Goal: Task Accomplishment & Management: Manage account settings

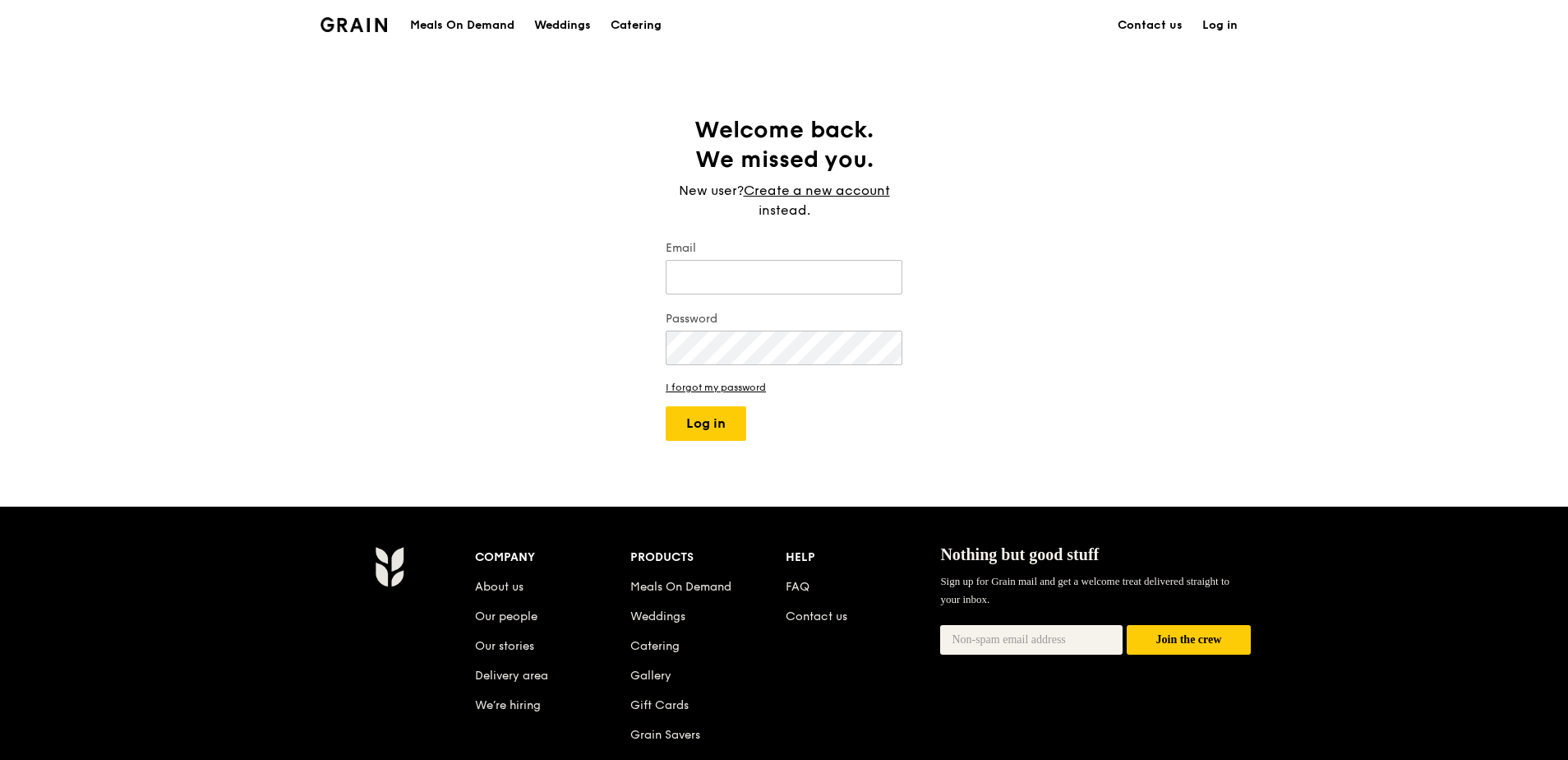
click at [791, 259] on div "Email" at bounding box center [784, 269] width 237 height 58
click at [791, 270] on input "Email" at bounding box center [784, 277] width 237 height 35
type input "[PERSON_NAME][EMAIL_ADDRESS][DOMAIN_NAME]"
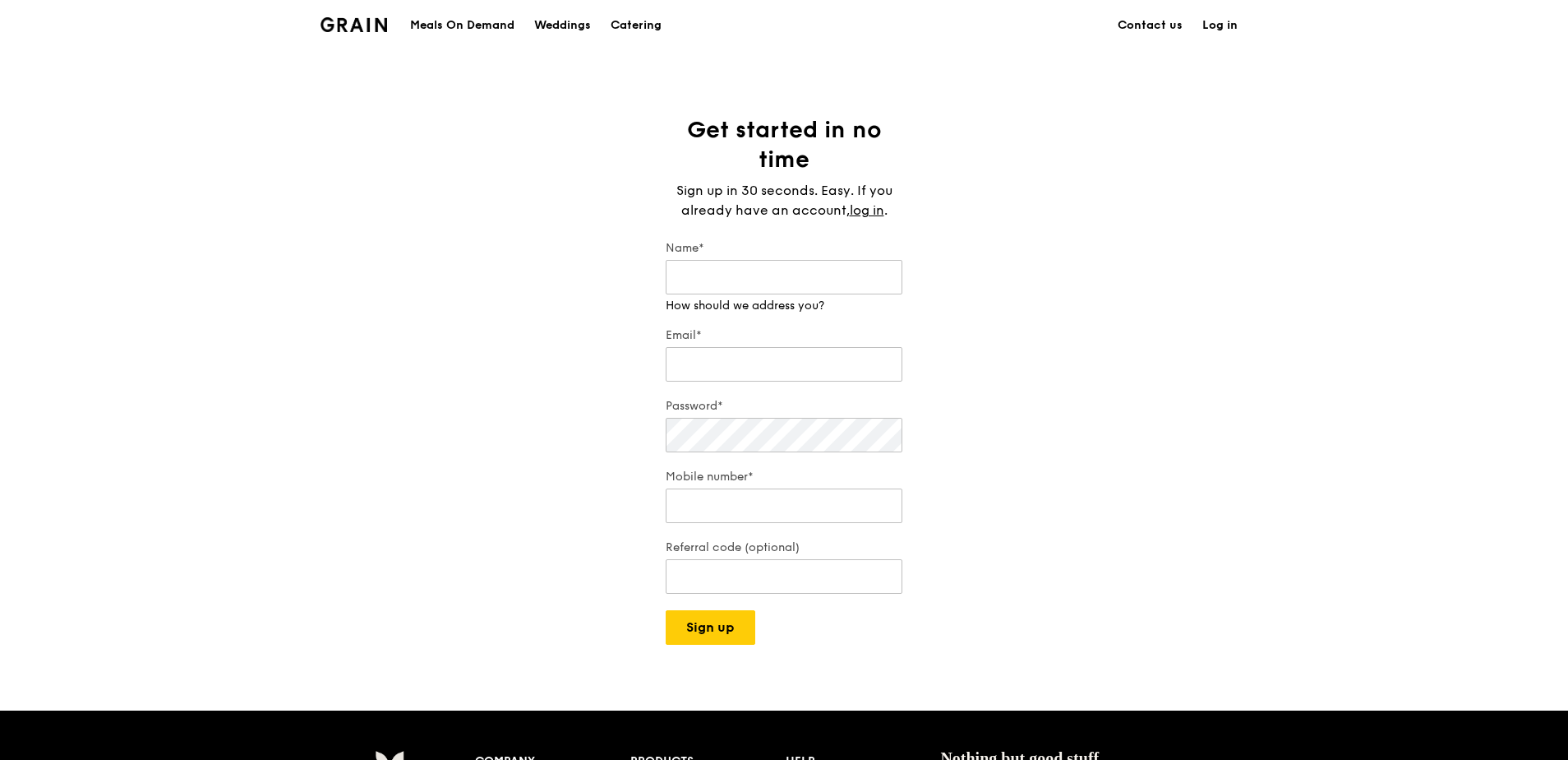
click at [1219, 31] on link "Log in" at bounding box center [1220, 25] width 55 height 49
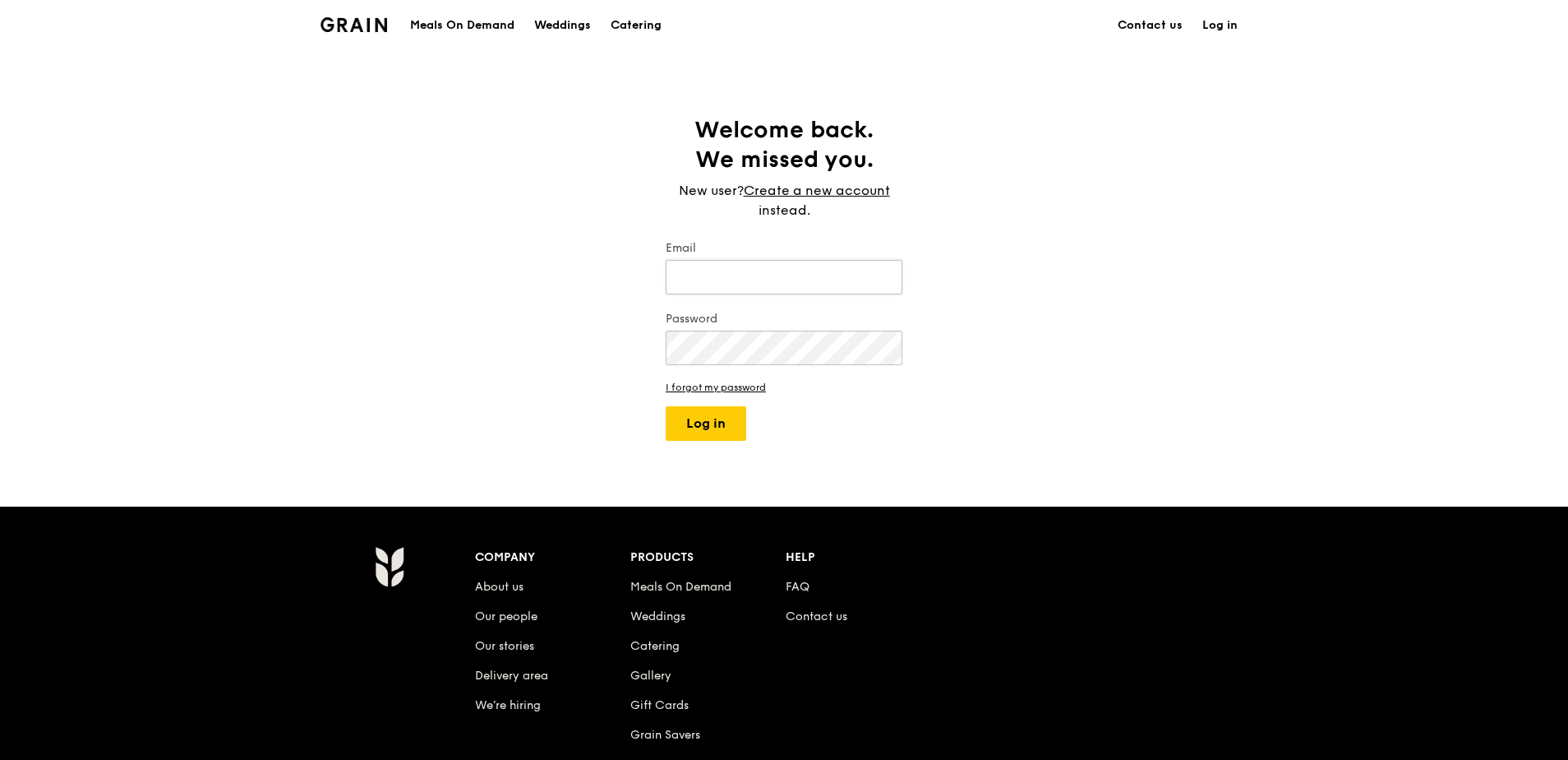
click at [735, 266] on input "Email" at bounding box center [784, 277] width 237 height 35
type input "[PERSON_NAME][EMAIL_ADDRESS][DOMAIN_NAME]"
click at [722, 411] on button "Log in" at bounding box center [706, 424] width 80 height 35
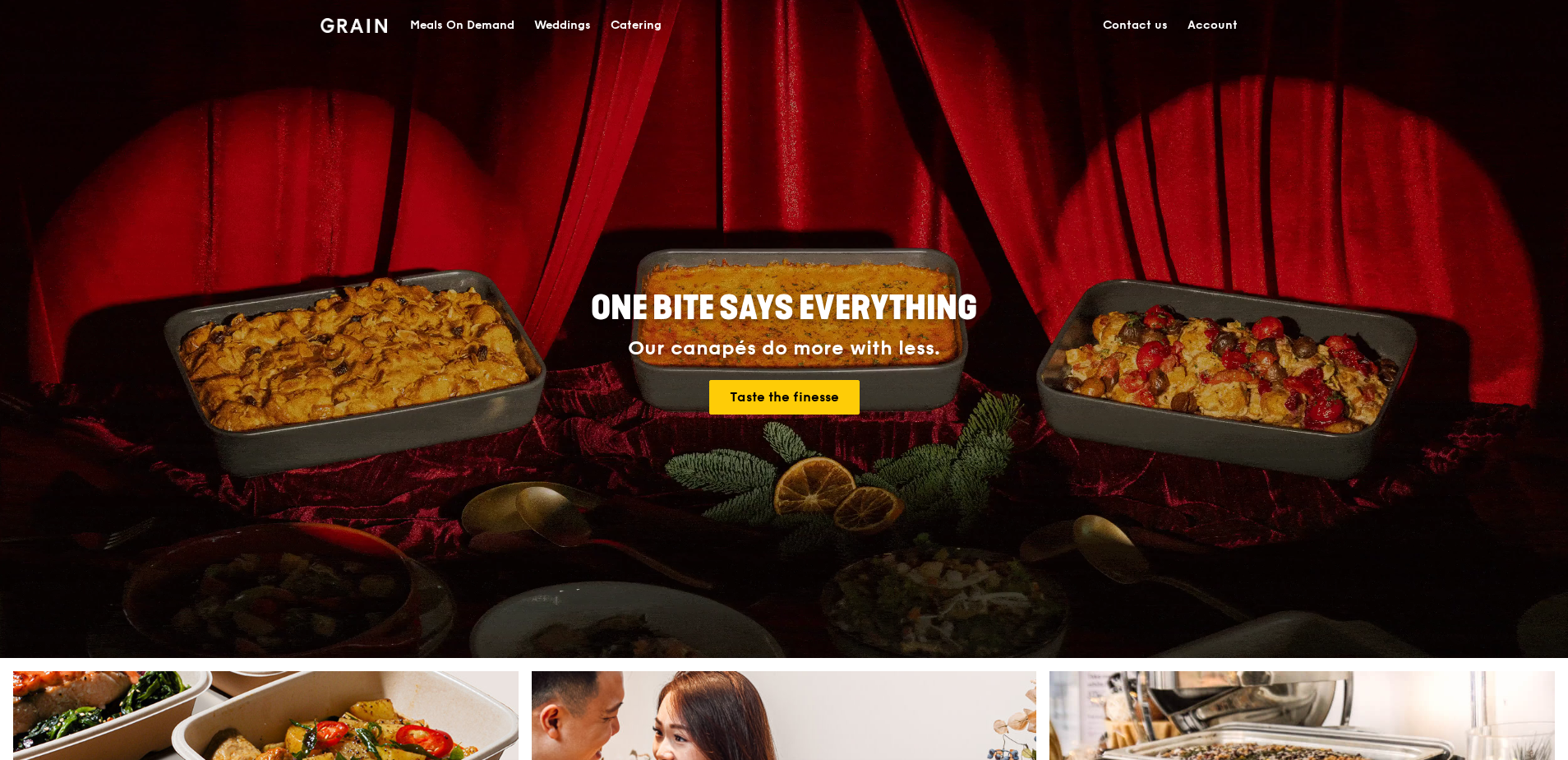
click at [1207, 19] on link "Account" at bounding box center [1213, 25] width 70 height 49
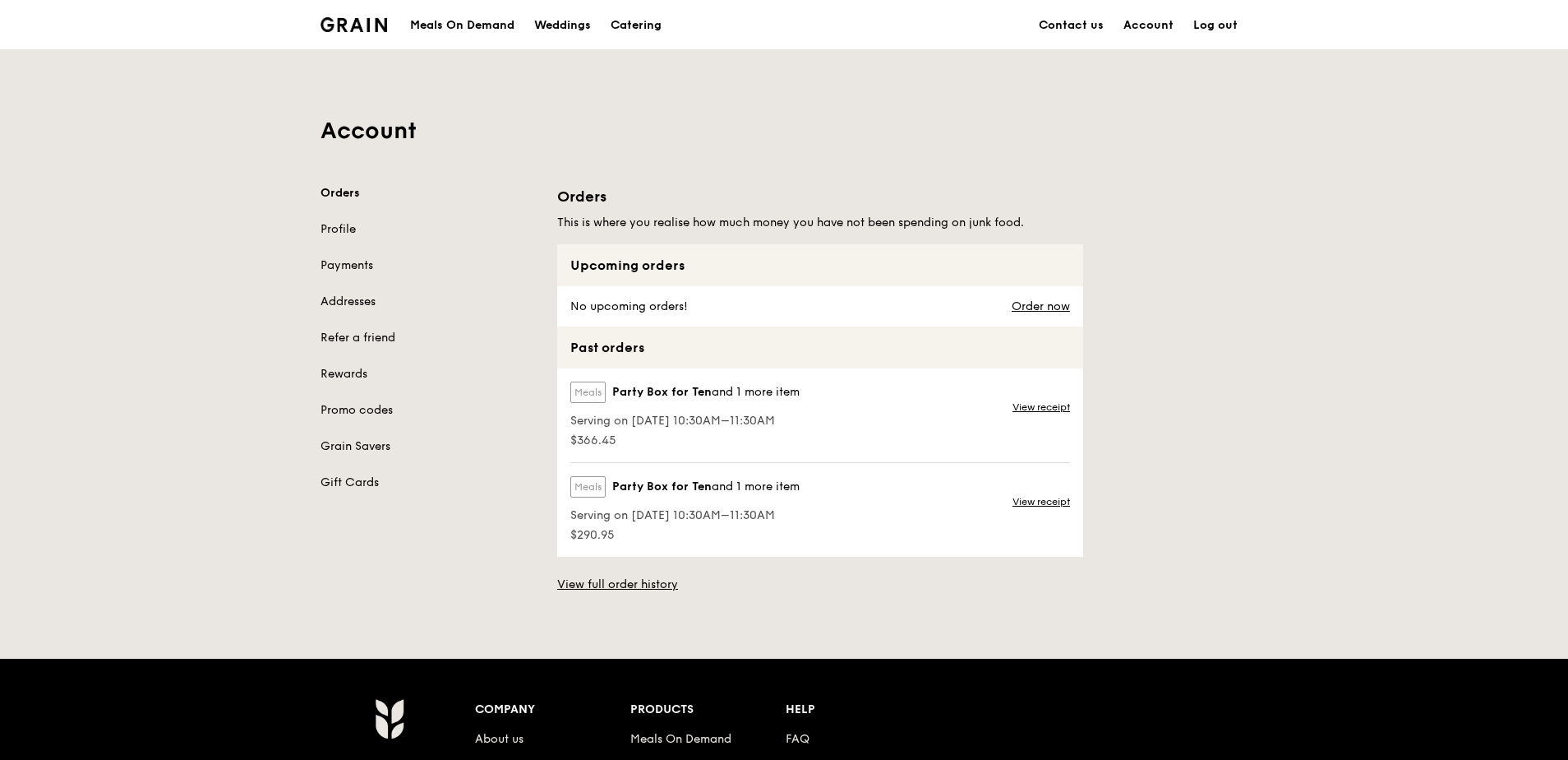
click at [714, 396] on span "and 1 more item" at bounding box center [755, 392] width 88 height 14
click at [1059, 404] on link "View receipt" at bounding box center [1042, 406] width 58 height 13
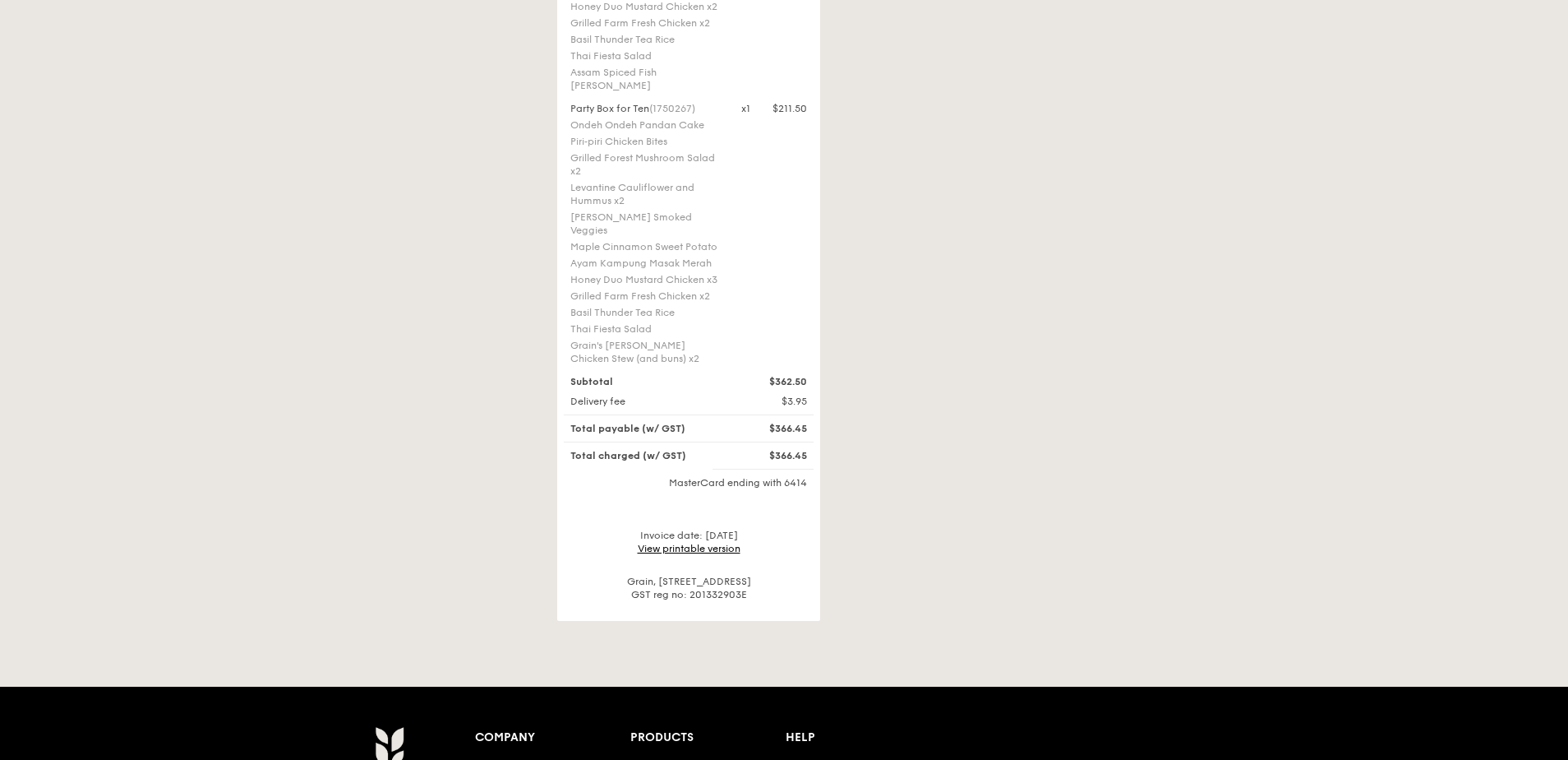
scroll to position [658, 0]
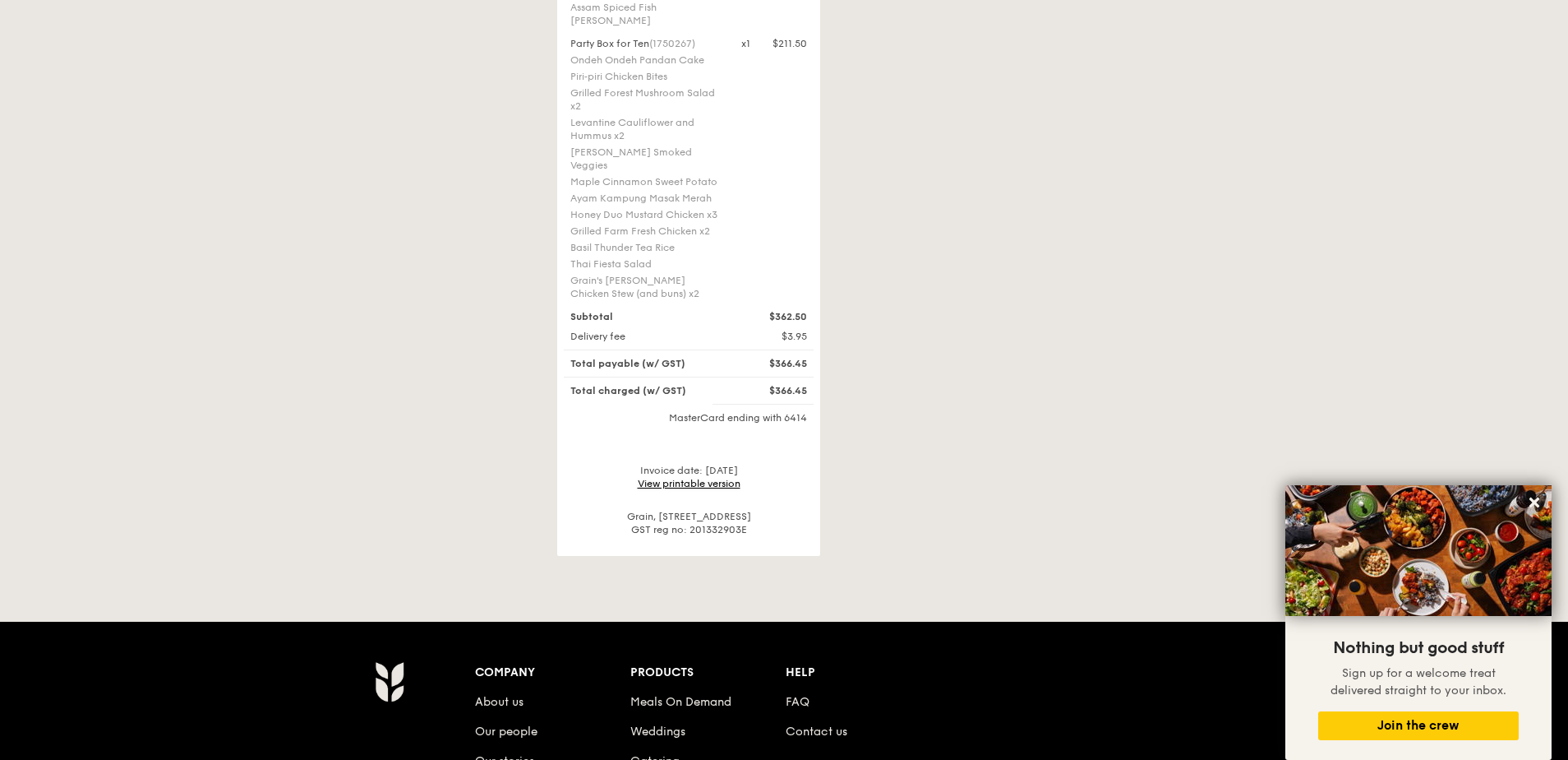
click at [709, 478] on link "View printable version" at bounding box center [690, 483] width 103 height 11
